Goal: Navigation & Orientation: Find specific page/section

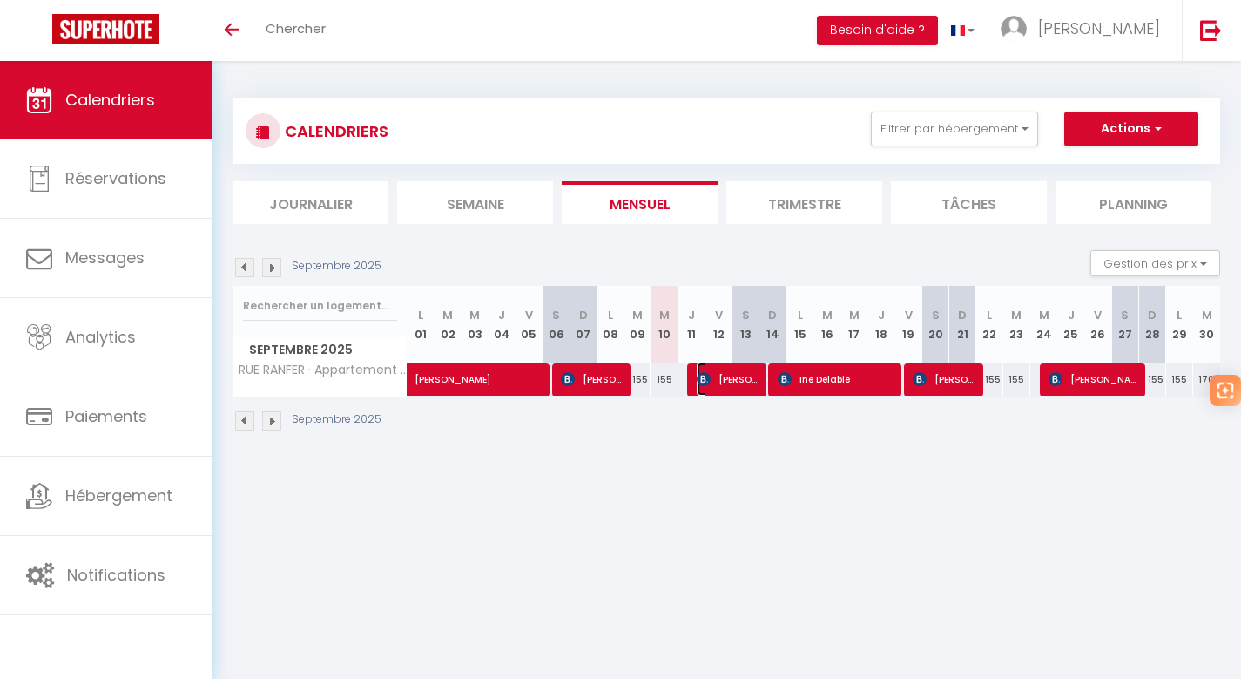
click at [720, 381] on span "[PERSON_NAME]" at bounding box center [729, 378] width 65 height 33
select select "OK"
select select "KO"
select select "0"
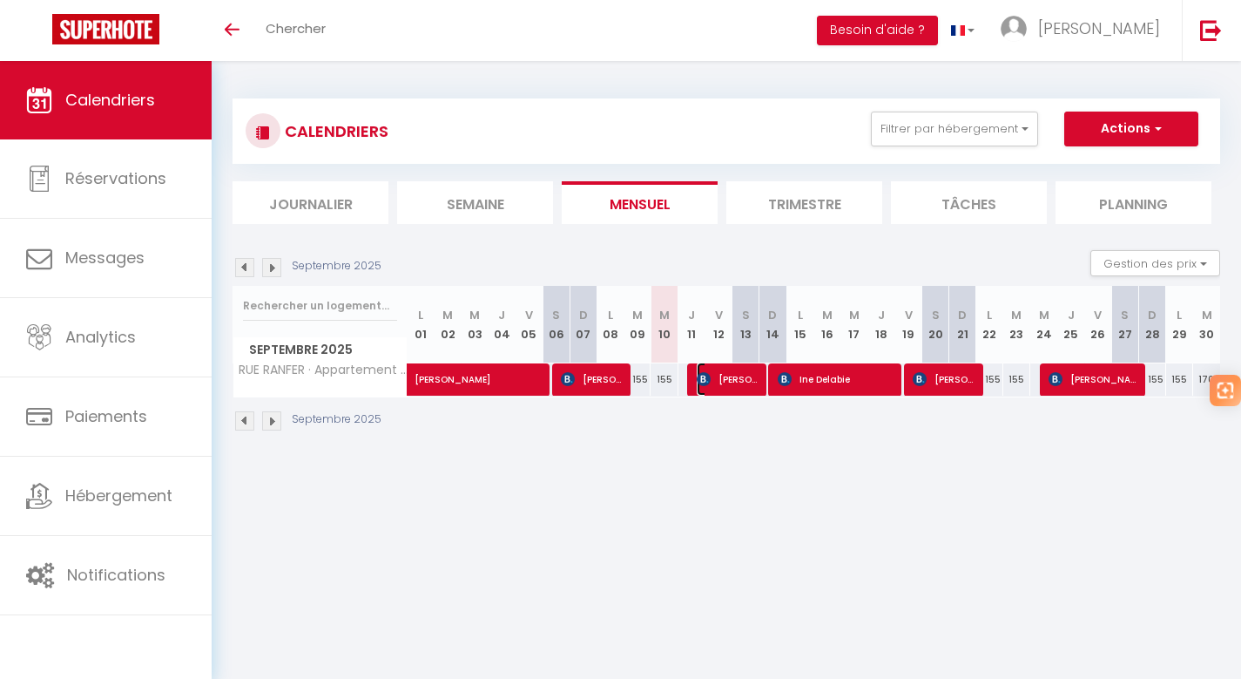
select select "1"
select select
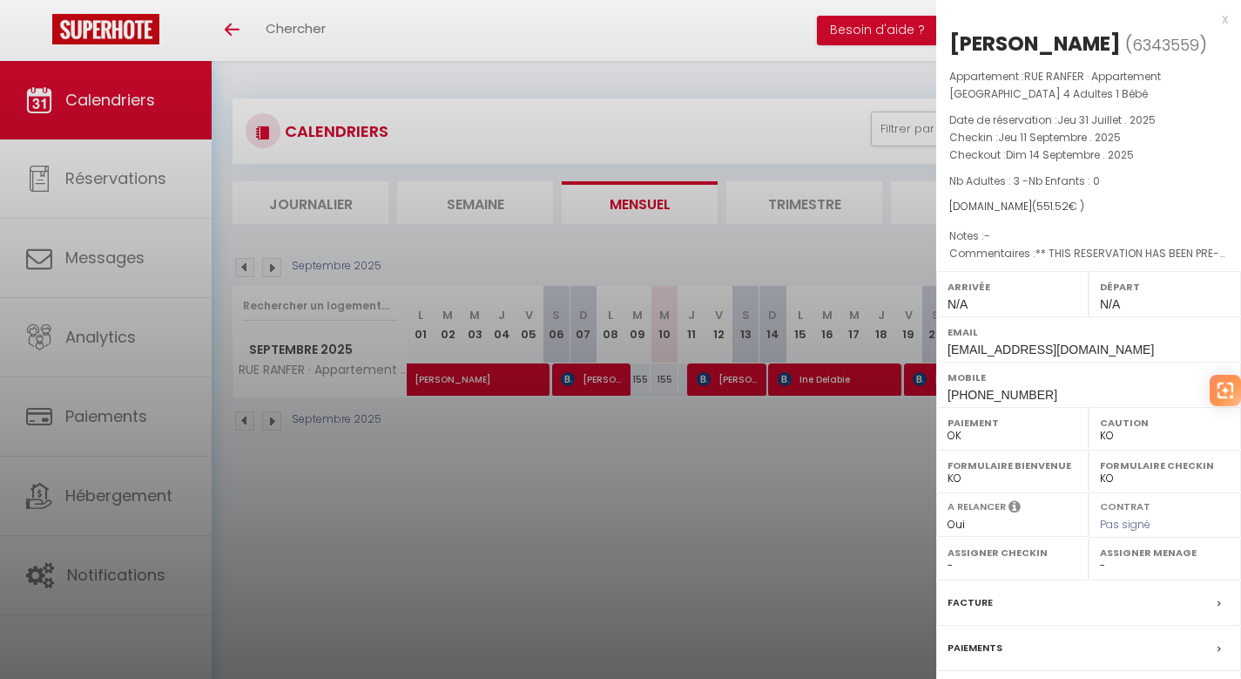
click at [1210, 16] on div "x" at bounding box center [1082, 19] width 292 height 21
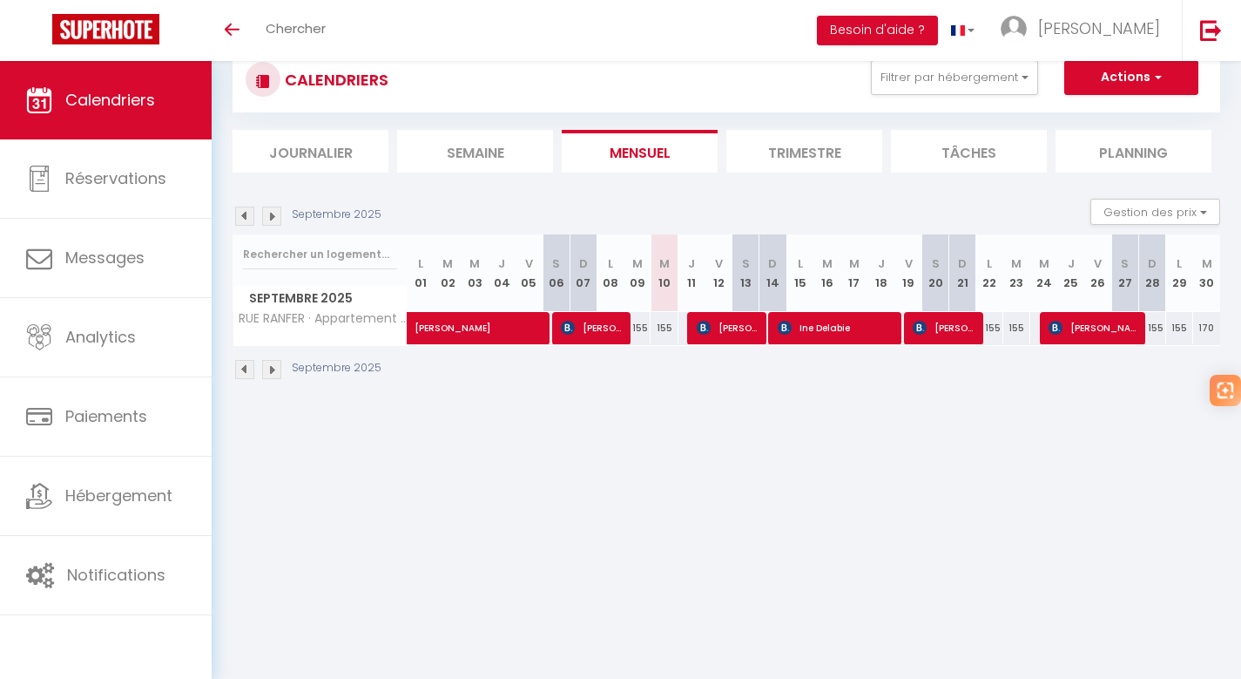
scroll to position [61, 0]
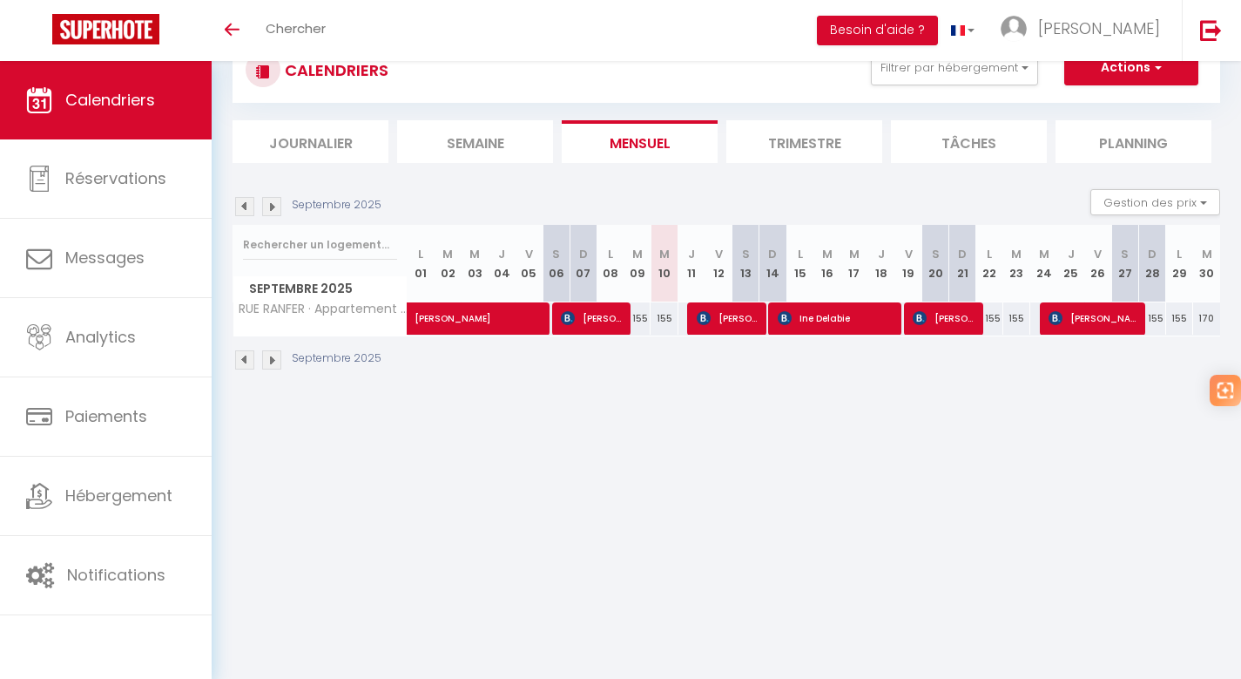
click at [268, 203] on img at bounding box center [271, 206] width 19 height 19
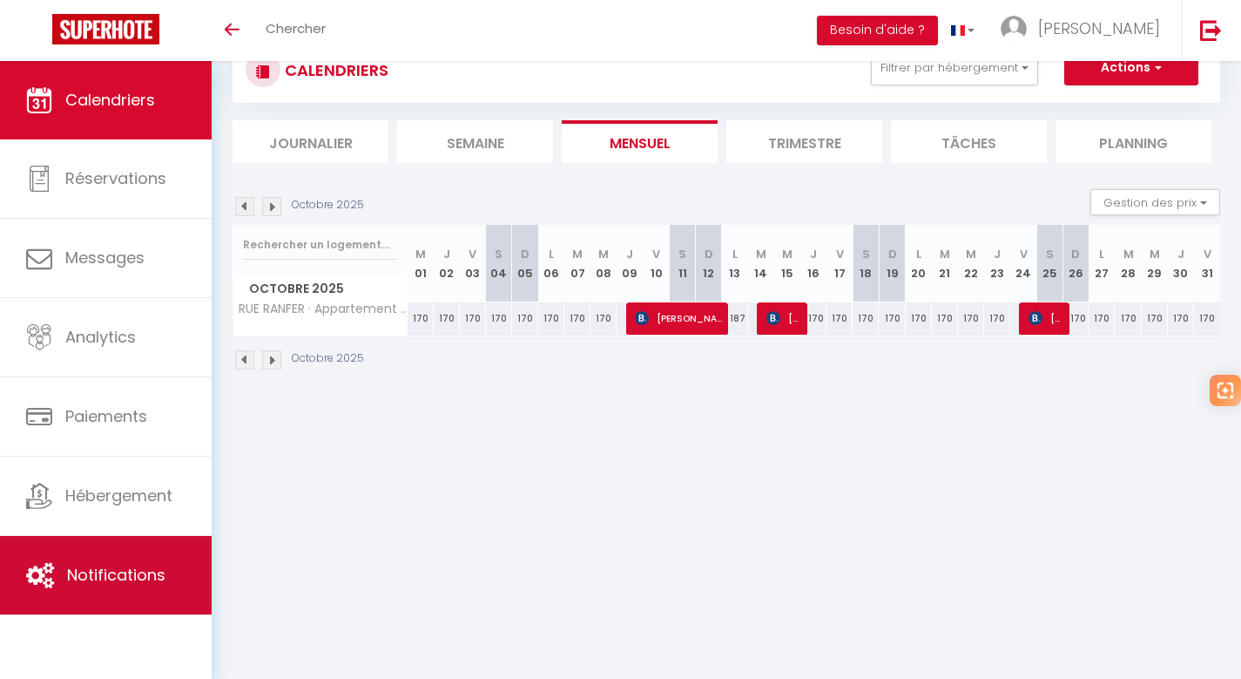
click at [83, 578] on span "Notifications" at bounding box center [116, 575] width 98 height 22
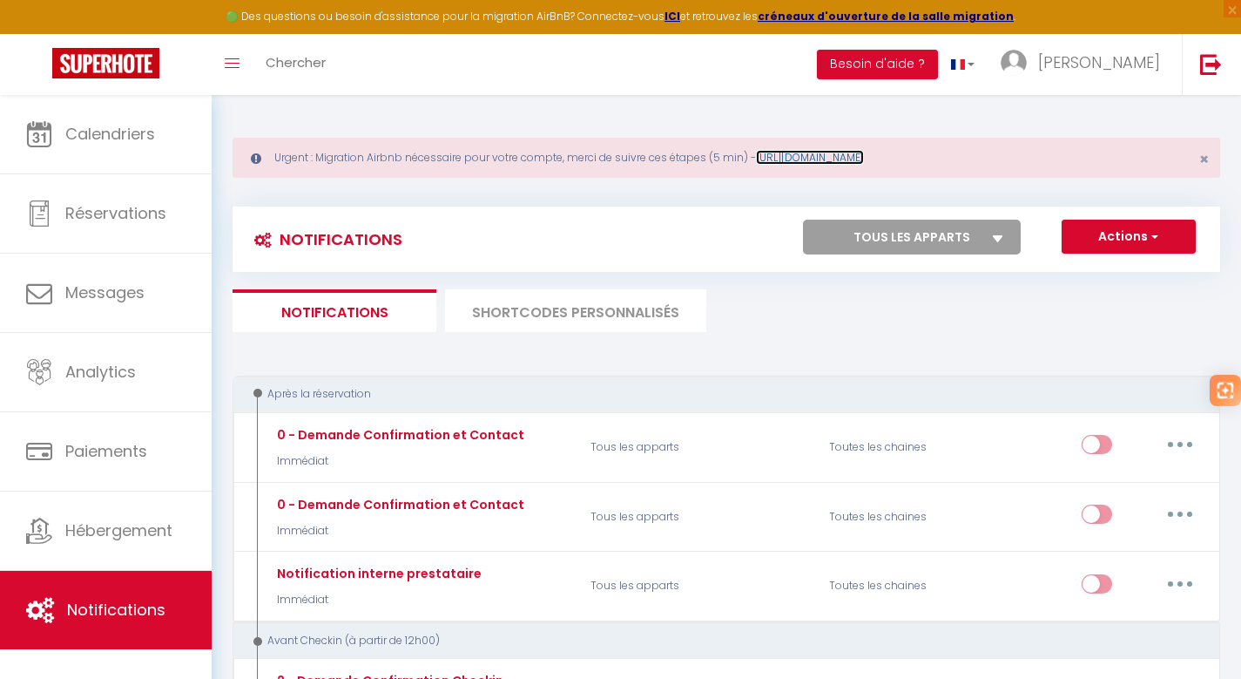
click at [845, 159] on link "https://superhote.com/migration-airbnb" at bounding box center [810, 157] width 108 height 15
